Goal: Check status: Check status

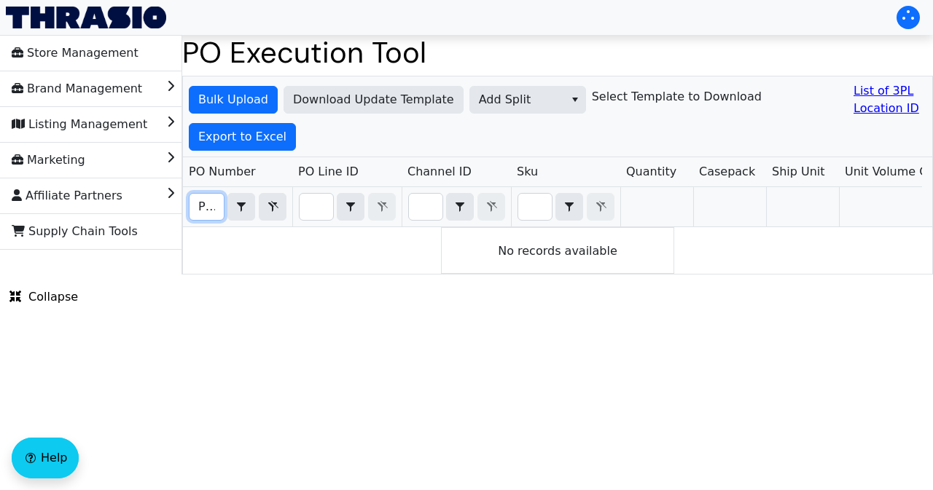
scroll to position [0, 32]
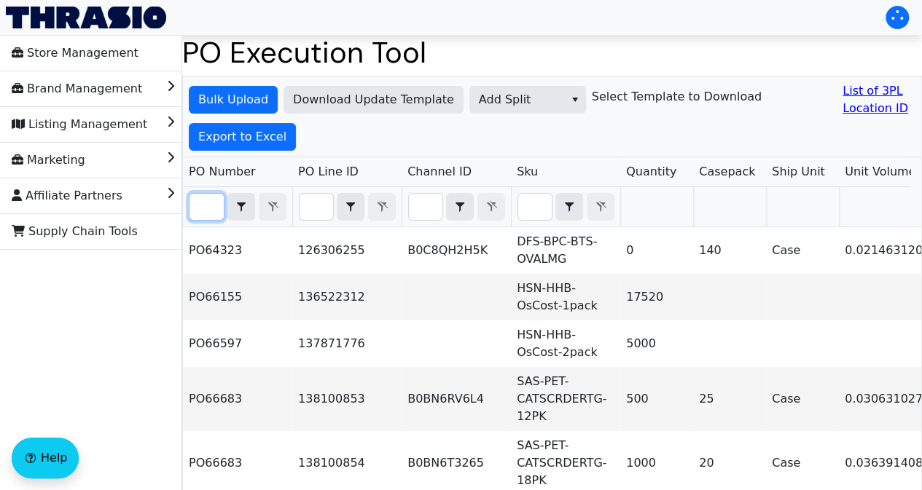
click at [205, 202] on input "Filter" at bounding box center [206, 207] width 34 height 26
paste input "PO67140"
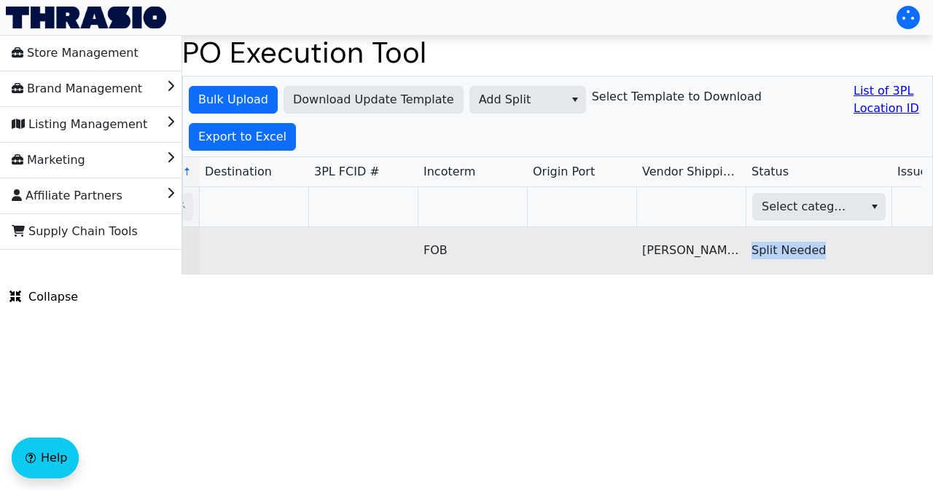
drag, startPoint x: 752, startPoint y: 248, endPoint x: 831, endPoint y: 246, distance: 79.5
click at [831, 246] on td "Split Needed" at bounding box center [818, 250] width 146 height 47
copy td "Split Needed"
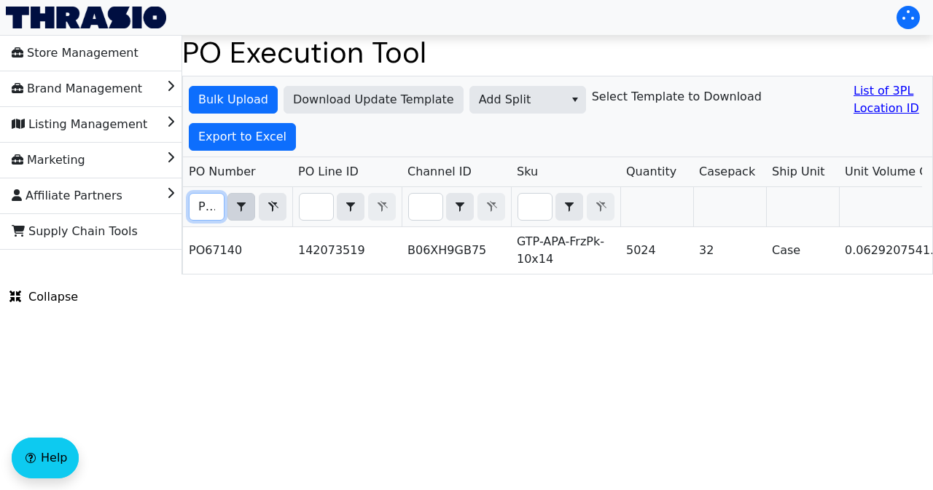
scroll to position [0, 32]
drag, startPoint x: 199, startPoint y: 205, endPoint x: 238, endPoint y: 206, distance: 38.6
click at [238, 206] on div "PO67140 Contains" at bounding box center [238, 207] width 98 height 28
paste input "5"
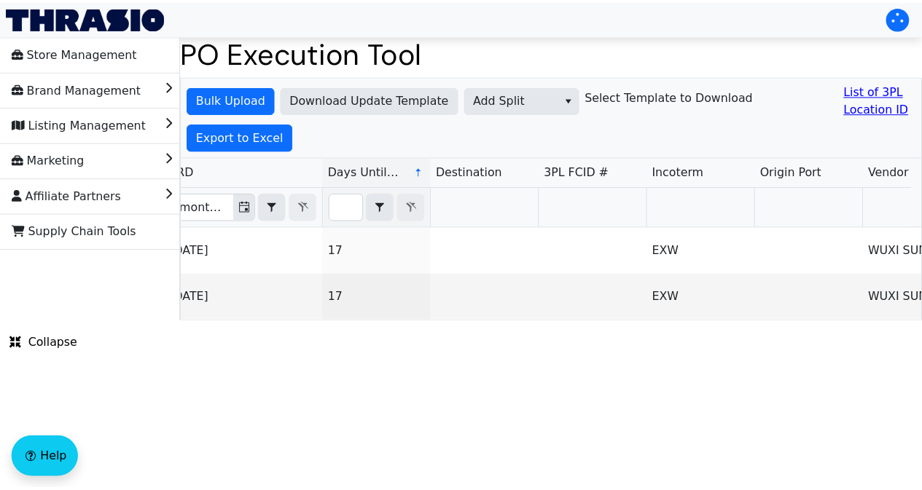
scroll to position [0, 0]
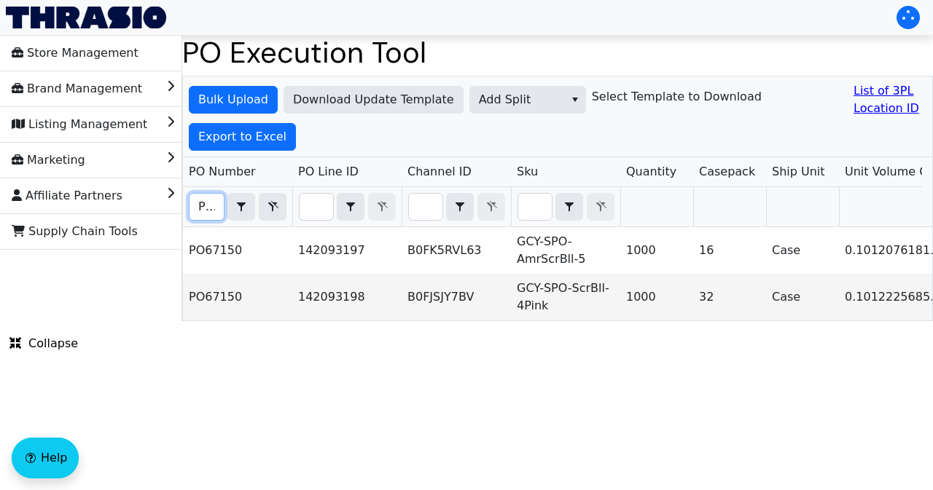
click at [203, 205] on input "PO67150" at bounding box center [206, 207] width 34 height 26
paste input "38"
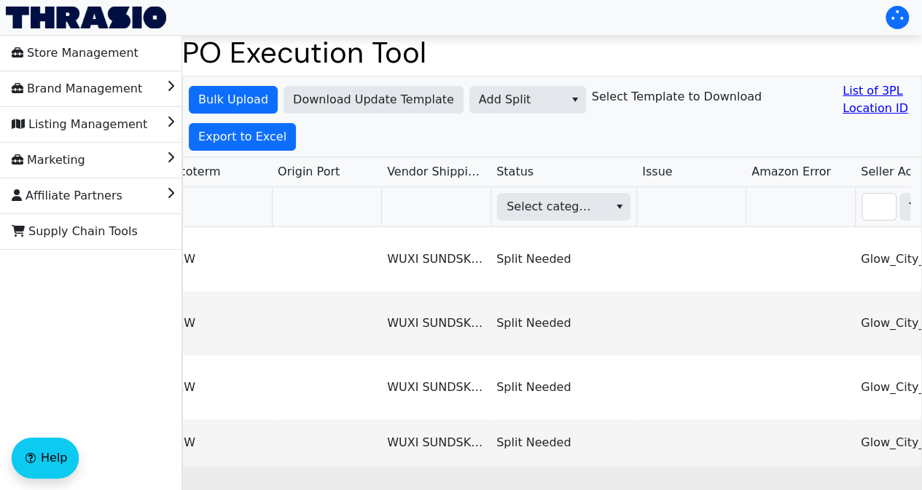
type input "PO67138"
